Goal: Find specific page/section: Find specific page/section

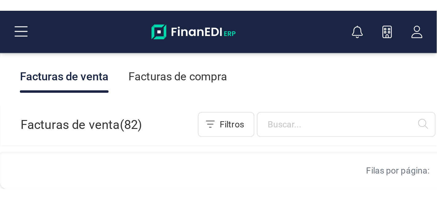
scroll to position [37, 0]
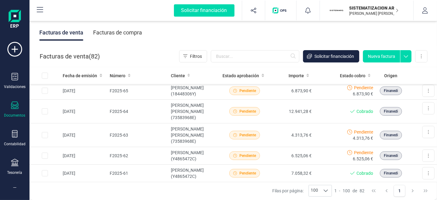
click at [123, 31] on div "Facturas de compra" at bounding box center [117, 33] width 49 height 16
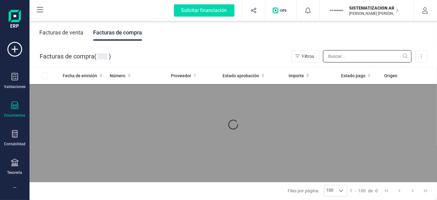
click at [348, 57] on input "text" at bounding box center [367, 56] width 89 height 12
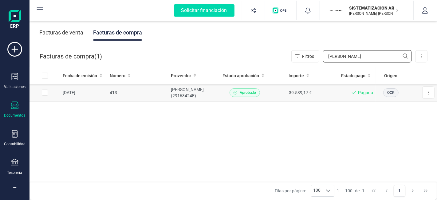
type input "[PERSON_NAME]"
click at [215, 93] on td "[PERSON_NAME] (29163424E)" at bounding box center [194, 93] width 52 height 18
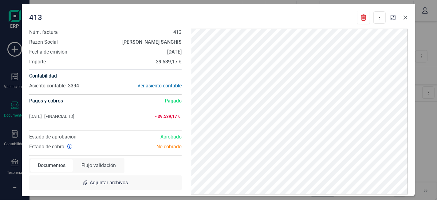
click at [402, 19] on button "button" at bounding box center [406, 18] width 10 height 10
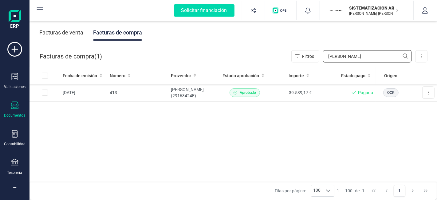
drag, startPoint x: 363, startPoint y: 60, endPoint x: 322, endPoint y: 62, distance: 40.6
click at [321, 62] on div "Filtros [PERSON_NAME]" at bounding box center [351, 56] width 120 height 12
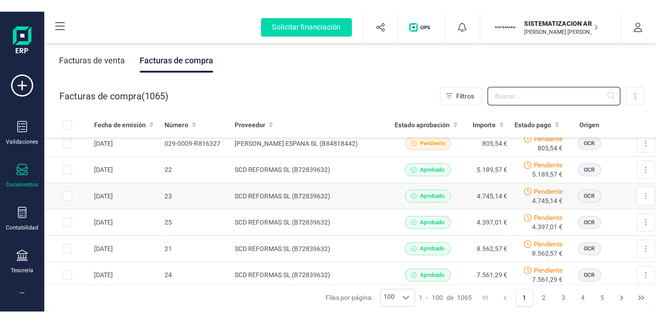
scroll to position [0, 0]
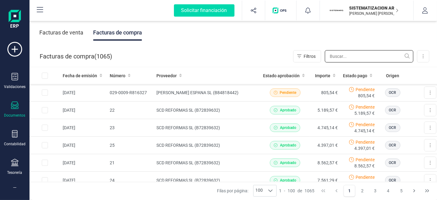
click at [349, 56] on input "text" at bounding box center [369, 56] width 89 height 12
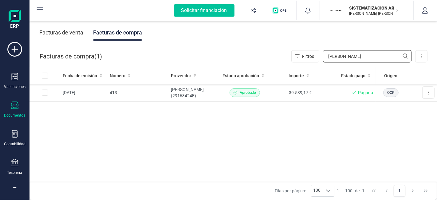
type input "[PERSON_NAME]"
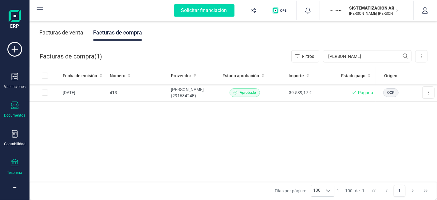
click at [5, 170] on div "Tesorería" at bounding box center [14, 167] width 25 height 16
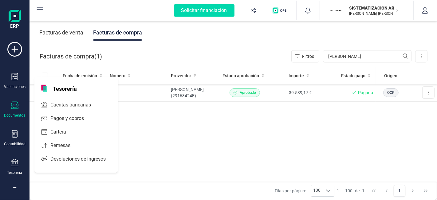
click at [82, 97] on div "Cuentas bancarias" at bounding box center [76, 104] width 84 height 15
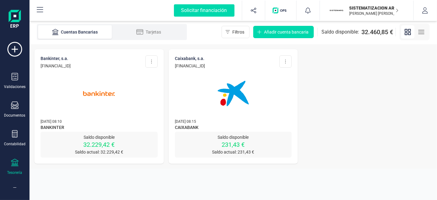
click at [93, 91] on img at bounding box center [99, 94] width 52 height 52
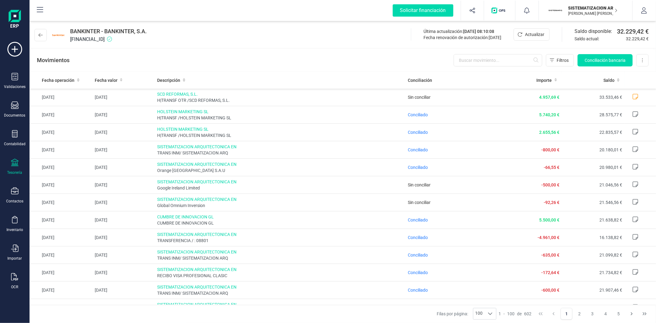
click at [490, 50] on div "Movimientos Filtros Conciliación bancaria Descargar Excel Eliminar cuenta" at bounding box center [343, 60] width 626 height 22
click at [488, 61] on input "text" at bounding box center [497, 60] width 89 height 12
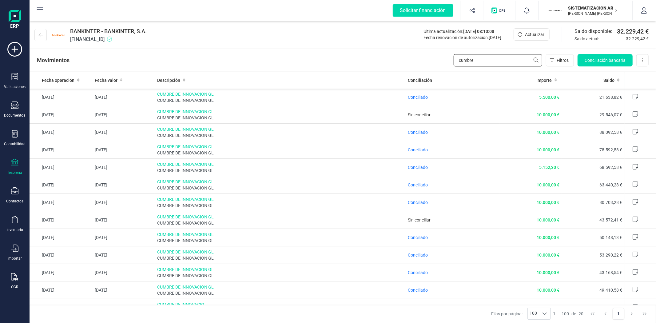
type input "cumbre"
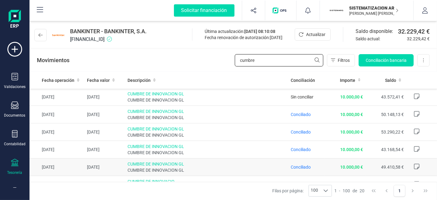
scroll to position [254, 0]
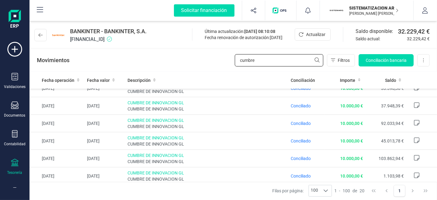
drag, startPoint x: 275, startPoint y: 65, endPoint x: 195, endPoint y: 65, distance: 79.9
click at [195, 65] on div "Movimientos cumbre Filtros Conciliación bancaria Descargar Excel Eliminar cuenta" at bounding box center [234, 60] width 408 height 22
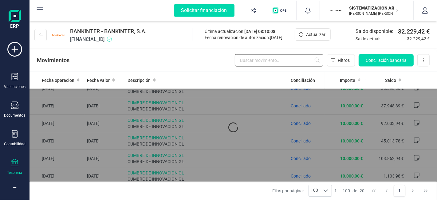
scroll to position [0, 0]
